Goal: Task Accomplishment & Management: Manage account settings

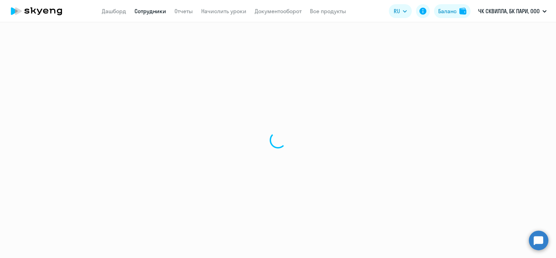
select select "30"
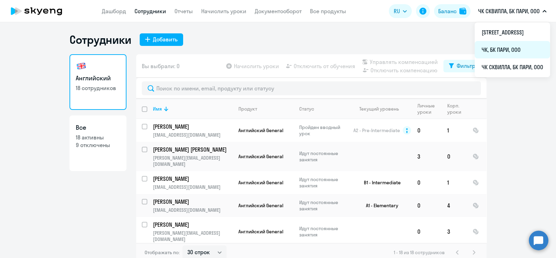
click at [475, 53] on li "ЧК, БК ПАРИ, ООО" at bounding box center [512, 49] width 75 height 17
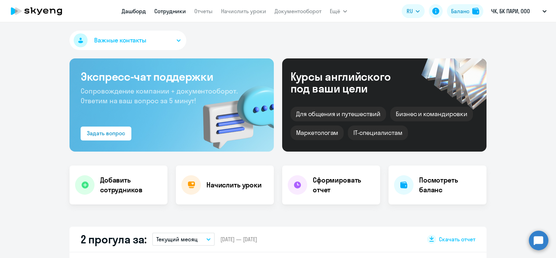
click at [176, 9] on link "Сотрудники" at bounding box center [170, 11] width 32 height 7
select select "30"
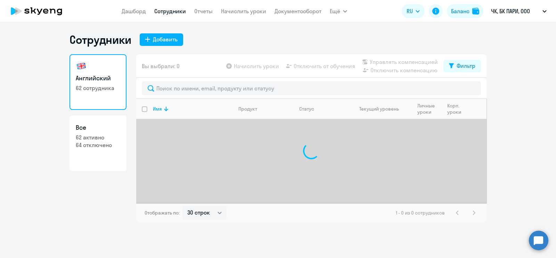
click at [14, 99] on ng-component "Сотрудники Добавить Английский 62 сотрудника Все 62 активно 64 отключено Вы выб…" at bounding box center [278, 128] width 556 height 190
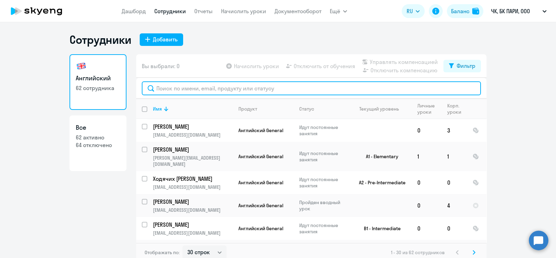
click at [202, 89] on input "text" at bounding box center [311, 88] width 339 height 14
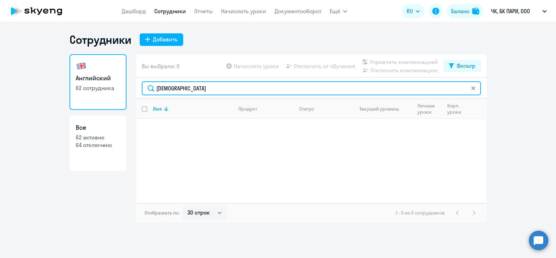
click at [215, 90] on input "[DEMOGRAPHIC_DATA]" at bounding box center [311, 88] width 339 height 14
type input "чер"
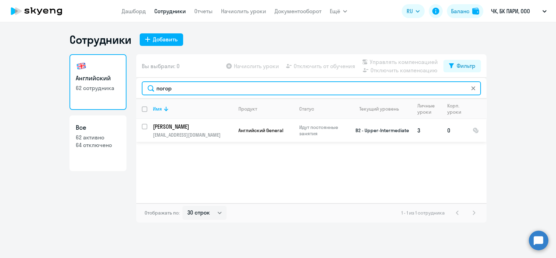
type input "погор"
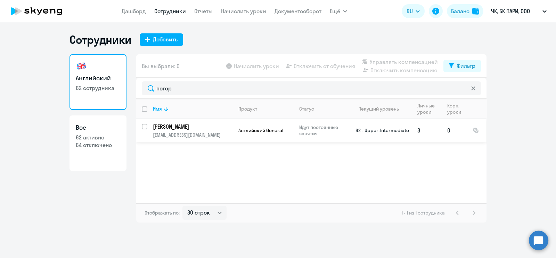
click at [144, 127] on input "select row 14530254" at bounding box center [149, 131] width 14 height 14
checkbox input "true"
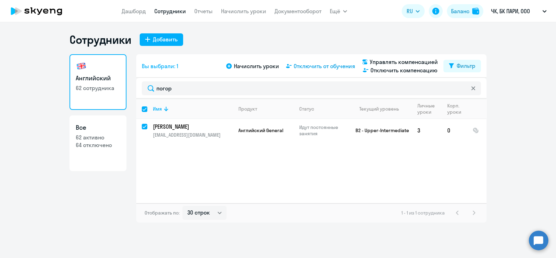
click at [320, 63] on span "Отключить от обучения" at bounding box center [325, 66] width 62 height 8
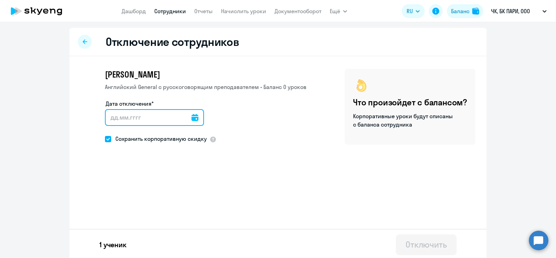
click at [195, 120] on input "Дата отключения*" at bounding box center [154, 117] width 99 height 17
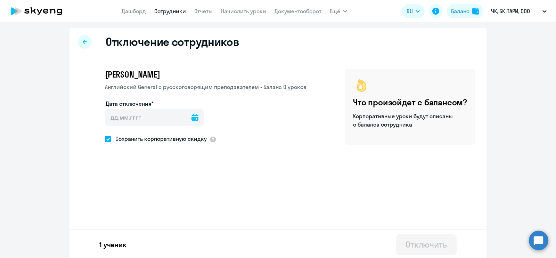
click at [192, 117] on icon at bounding box center [195, 117] width 7 height 7
click at [196, 140] on span "Next month" at bounding box center [196, 140] width 14 height 14
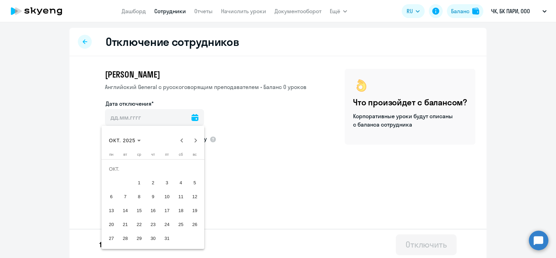
click at [167, 197] on span "10" at bounding box center [167, 196] width 13 height 13
type input "[DATE]"
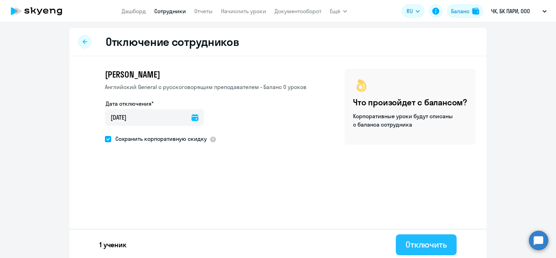
click at [428, 245] on div "Отключить" at bounding box center [426, 244] width 41 height 11
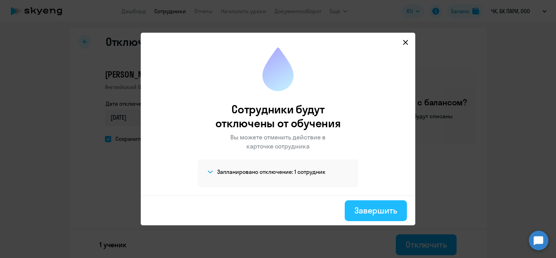
click at [366, 212] on div "Завершить" at bounding box center [376, 210] width 43 height 11
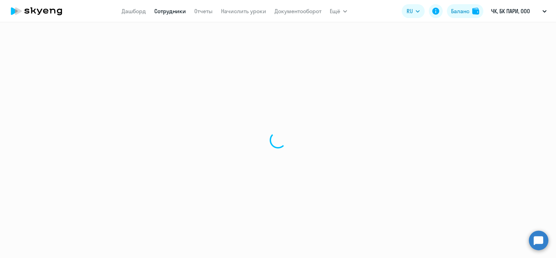
select select "30"
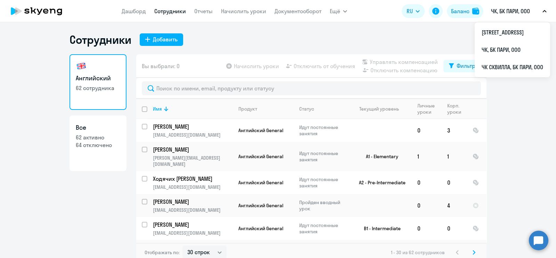
click at [505, 11] on p "ЧК, БК ПАРИ, ООО" at bounding box center [510, 11] width 39 height 8
click at [501, 9] on p "ЧК, БК ПАРИ, ООО" at bounding box center [510, 11] width 39 height 8
click at [502, 10] on p "ЧК, БК ПАРИ, ООО" at bounding box center [510, 11] width 39 height 8
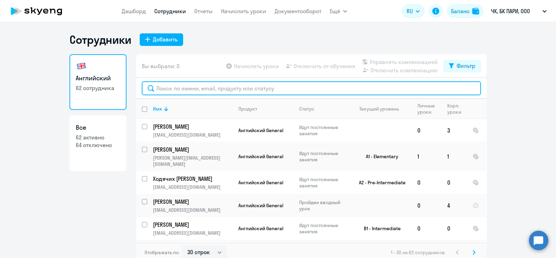
click at [216, 84] on input "text" at bounding box center [311, 88] width 339 height 14
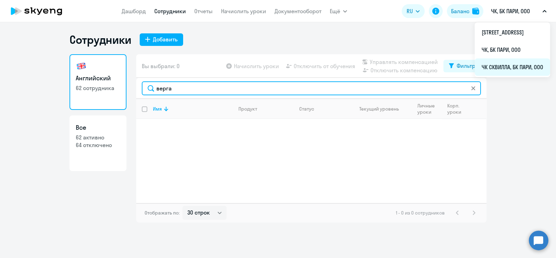
type input "верга"
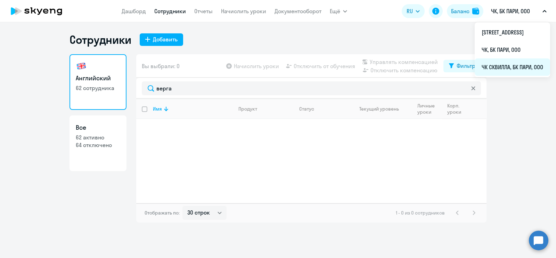
click at [475, 69] on li "ЧК СКВИЛЛА, БК ПАРИ, ООО" at bounding box center [512, 66] width 75 height 17
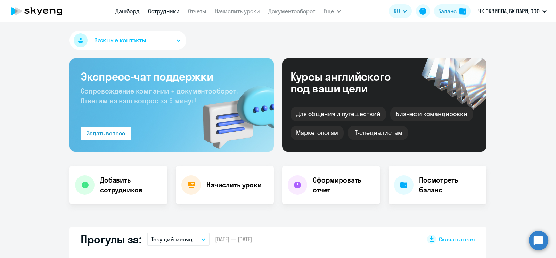
click at [165, 9] on link "Сотрудники" at bounding box center [164, 11] width 32 height 7
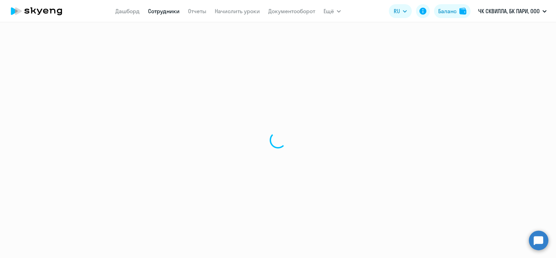
select select "30"
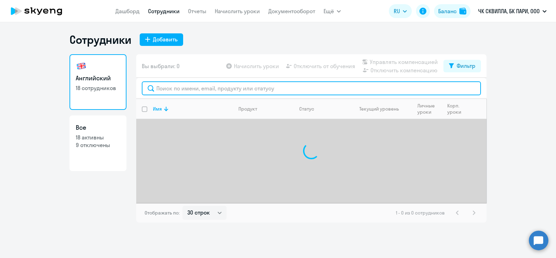
click at [222, 84] on input "text" at bounding box center [311, 88] width 339 height 14
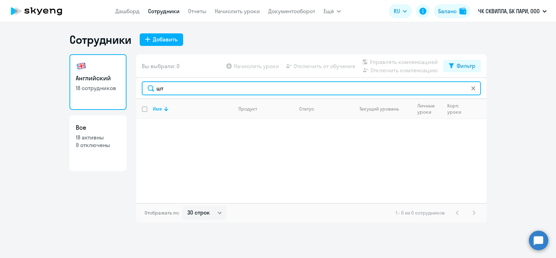
type input "ш"
type input "в"
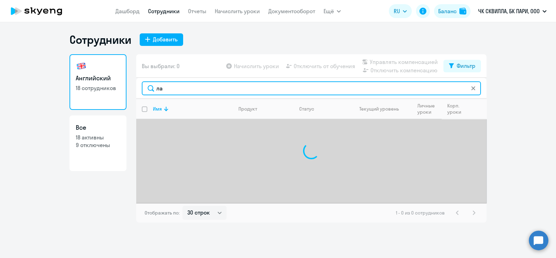
type input "лаш"
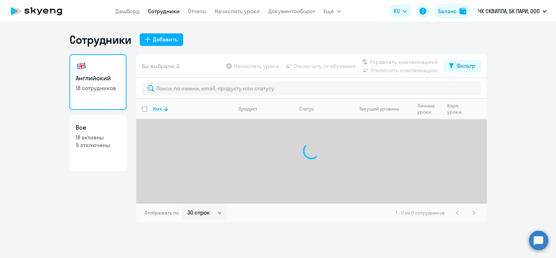
click at [510, 116] on ng-component "Сотрудники Добавить Английский 18 сотрудников Все 18 активны 9 отключены Вы выб…" at bounding box center [278, 128] width 556 height 190
